Goal: Task Accomplishment & Management: Use online tool/utility

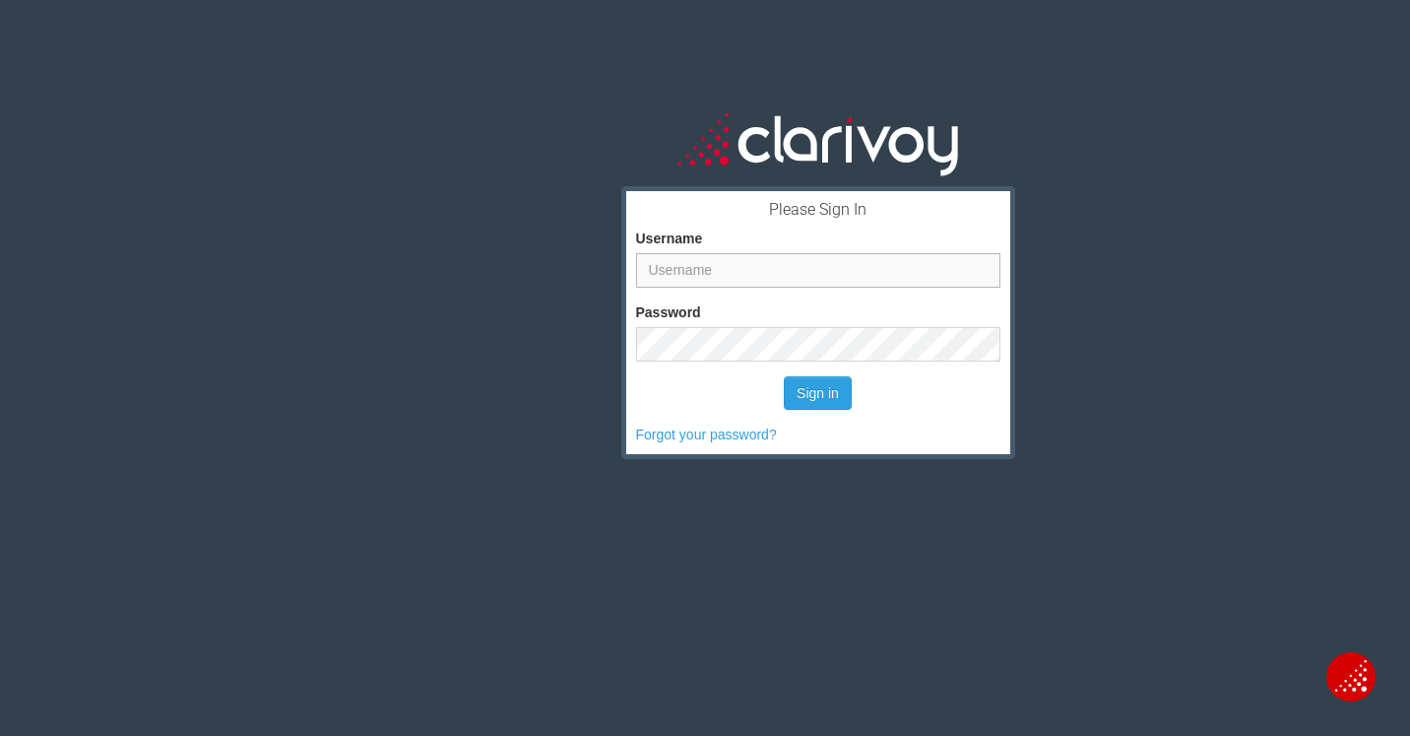
click at [666, 284] on input "Username" at bounding box center [818, 270] width 364 height 34
type input "derek"
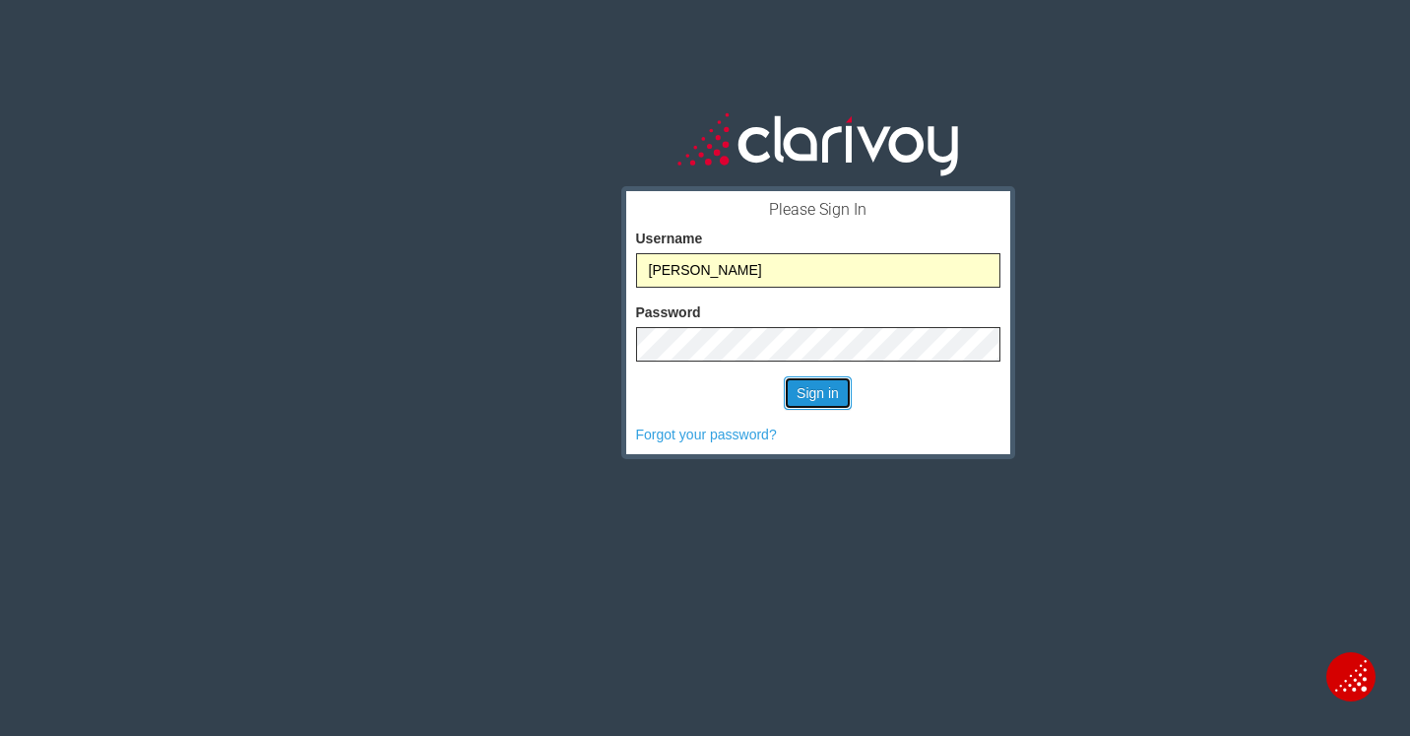
click at [823, 385] on button "Sign in" at bounding box center [818, 392] width 68 height 33
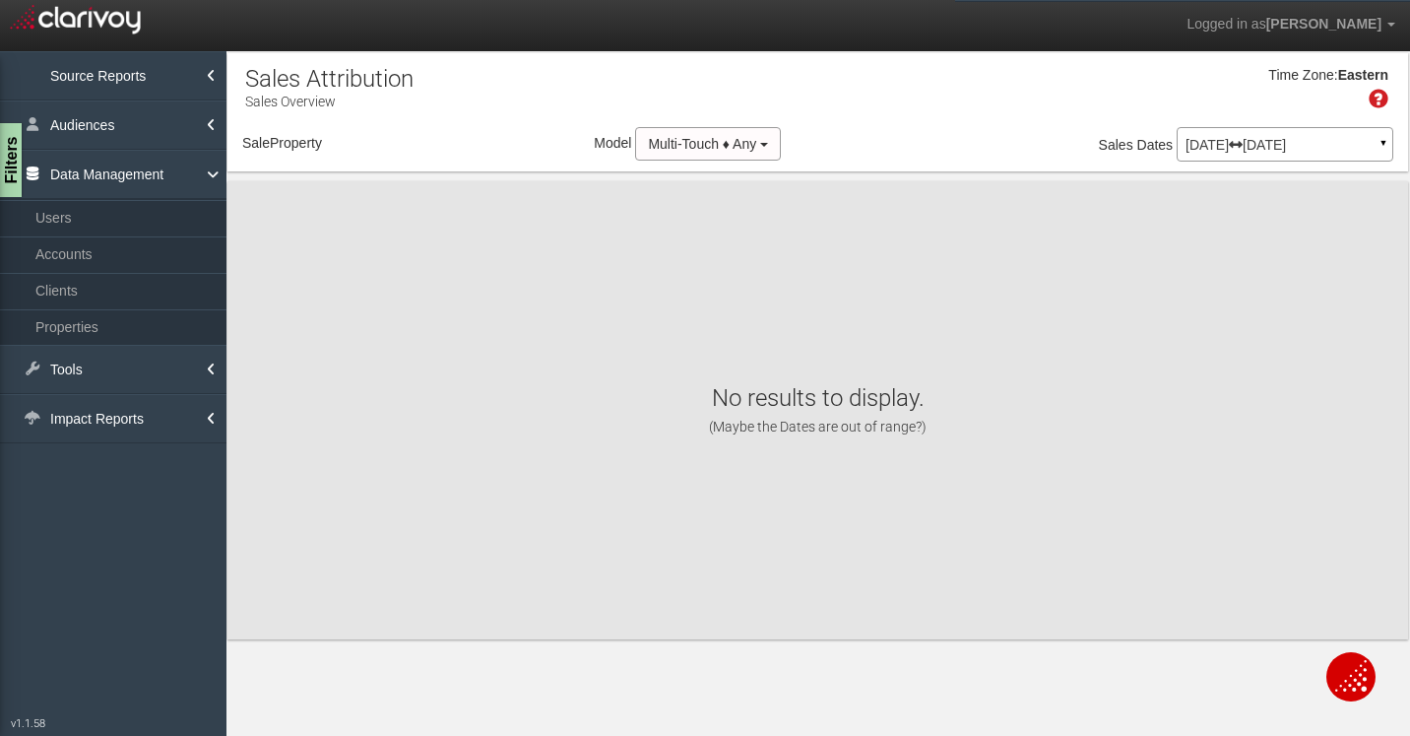
select select "object:714"
